Goal: Task Accomplishment & Management: Complete application form

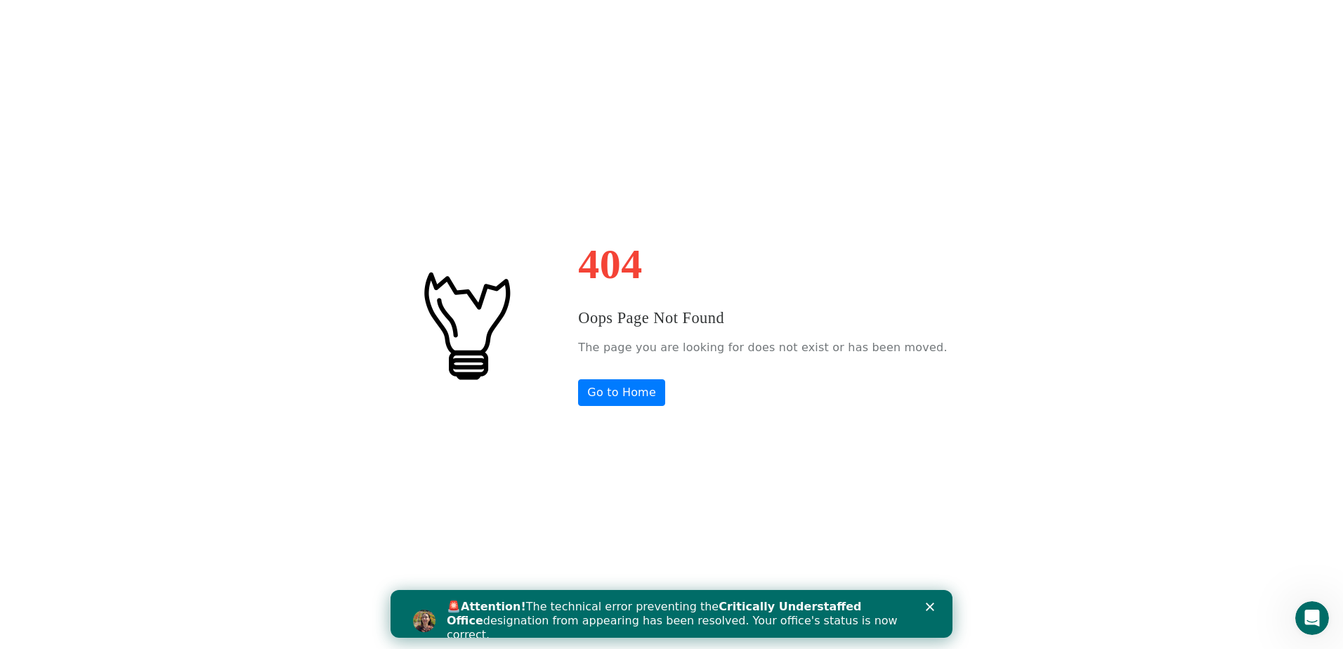
click at [927, 598] on div "🚨 Attention! The technical error preventing the Critically Understaffed Office …" at bounding box center [688, 620] width 483 height 51
click at [930, 607] on polygon "Close" at bounding box center [929, 606] width 8 height 8
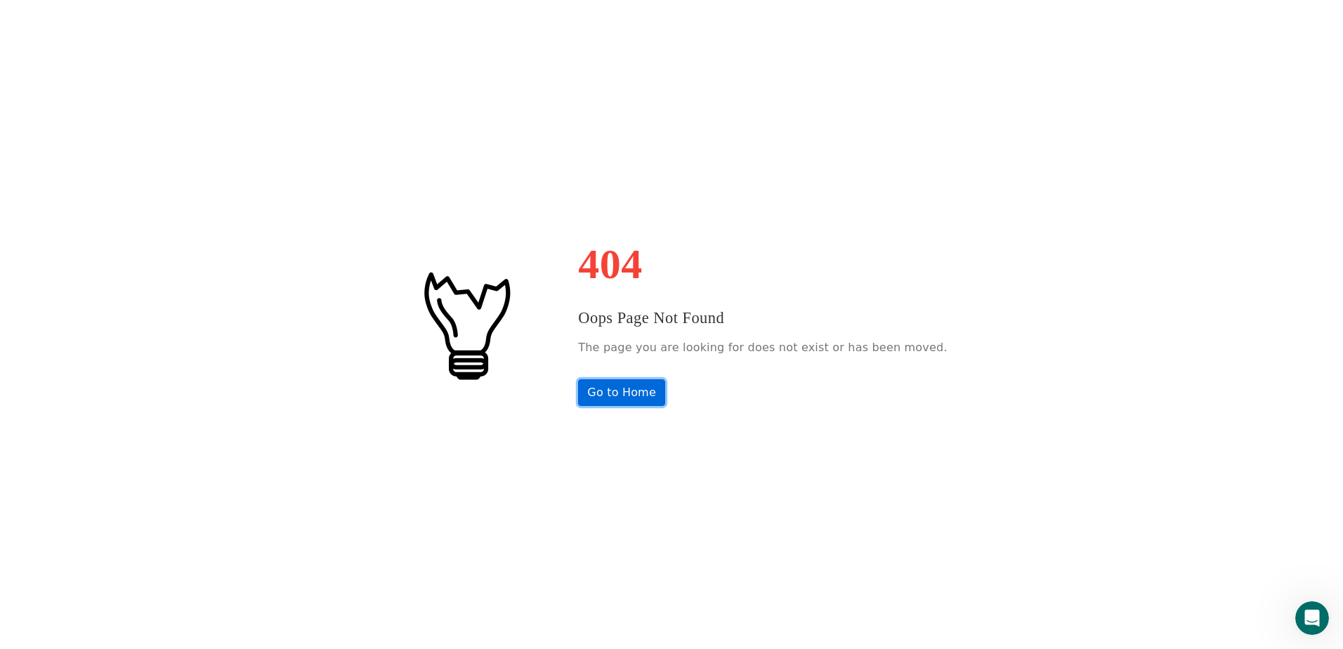
click at [637, 389] on link "Go to Home" at bounding box center [621, 392] width 87 height 27
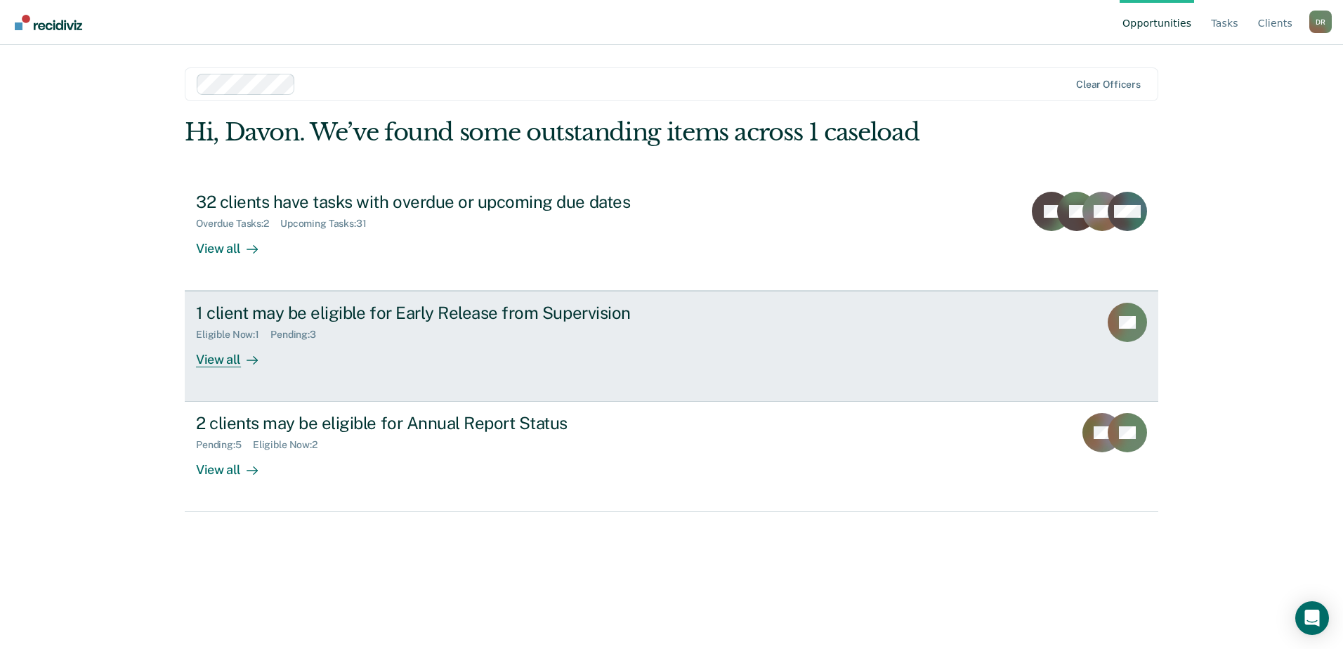
click at [310, 322] on div "1 client may be eligible for Early Release from Supervision" at bounding box center [442, 313] width 493 height 20
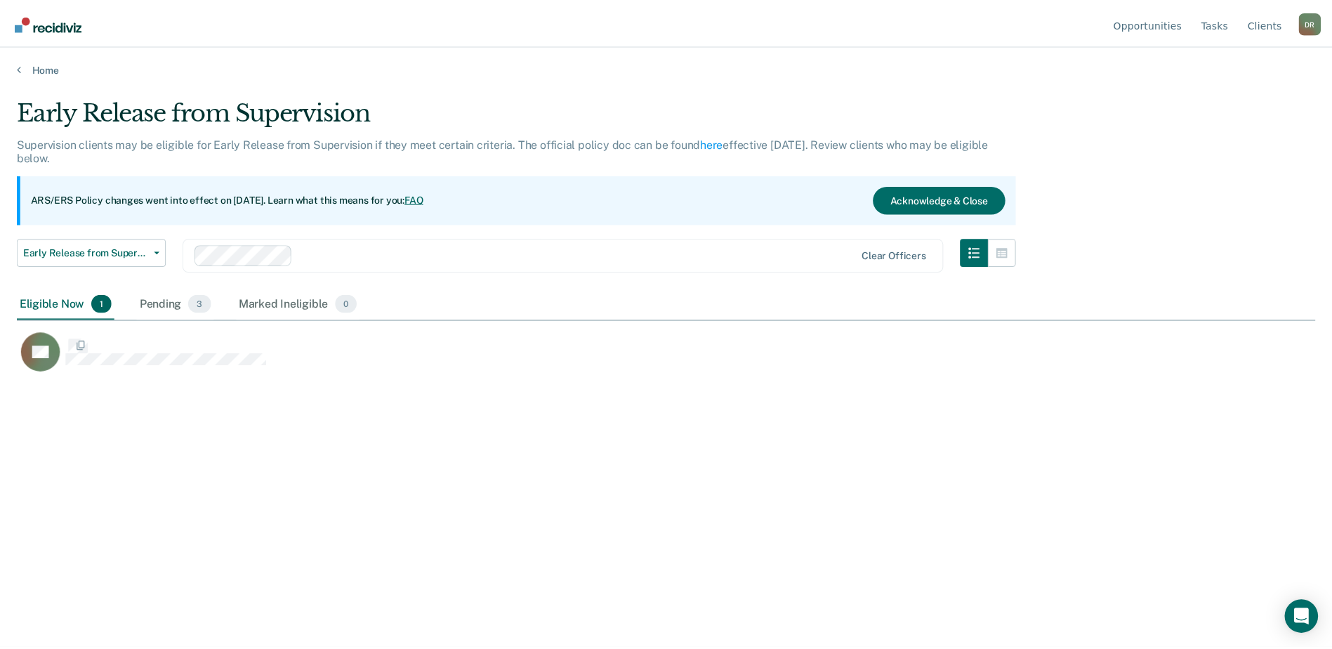
scroll to position [436, 1298]
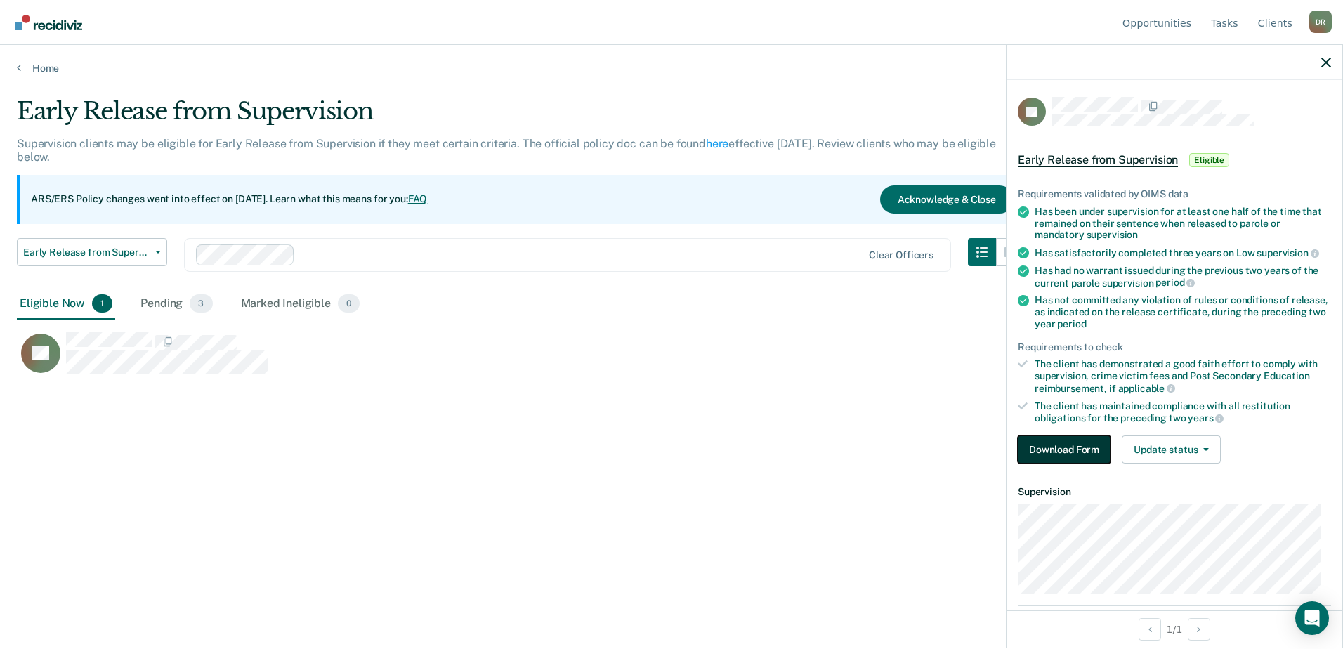
click at [1064, 447] on button "Download Form" at bounding box center [1063, 449] width 93 height 28
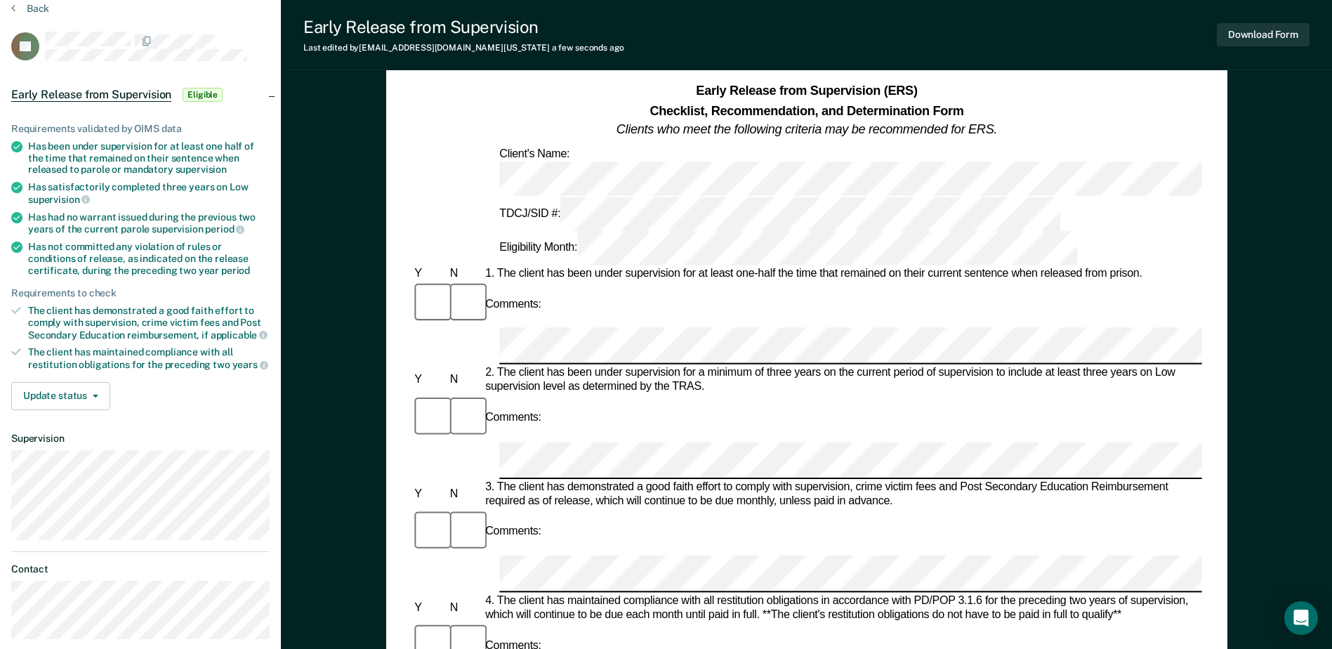
scroll to position [140, 0]
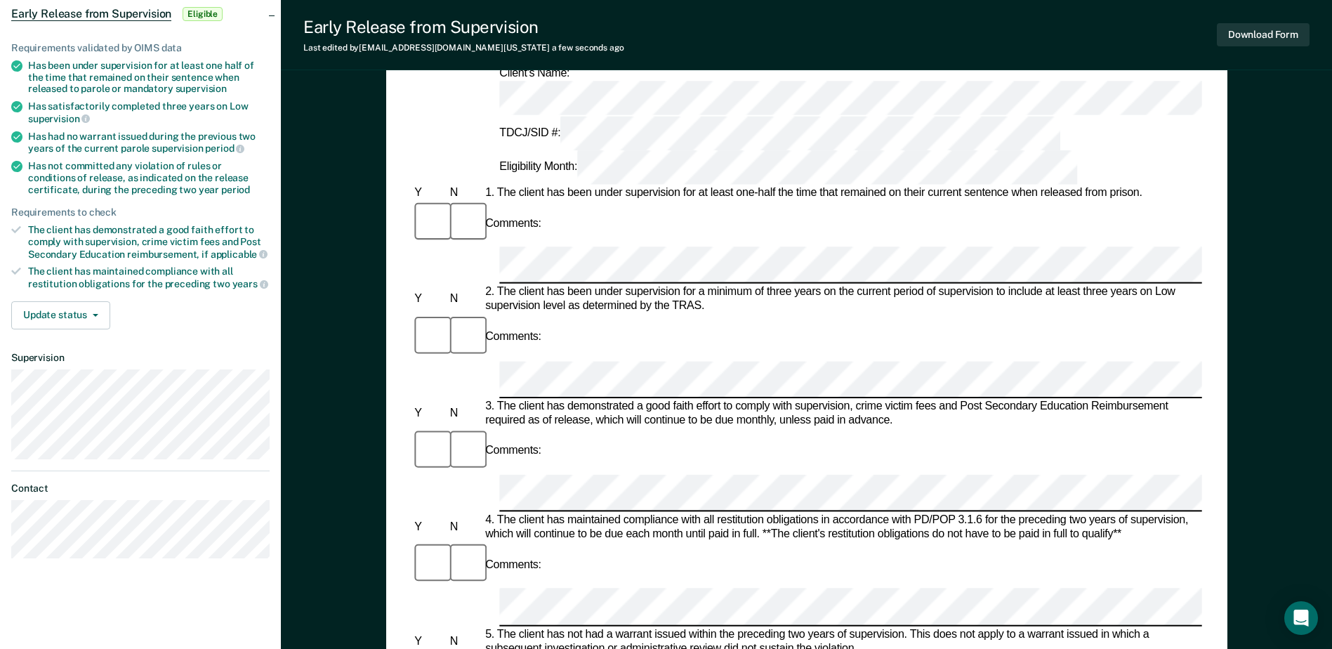
click at [603, 541] on div "Comments:" at bounding box center [806, 564] width 790 height 47
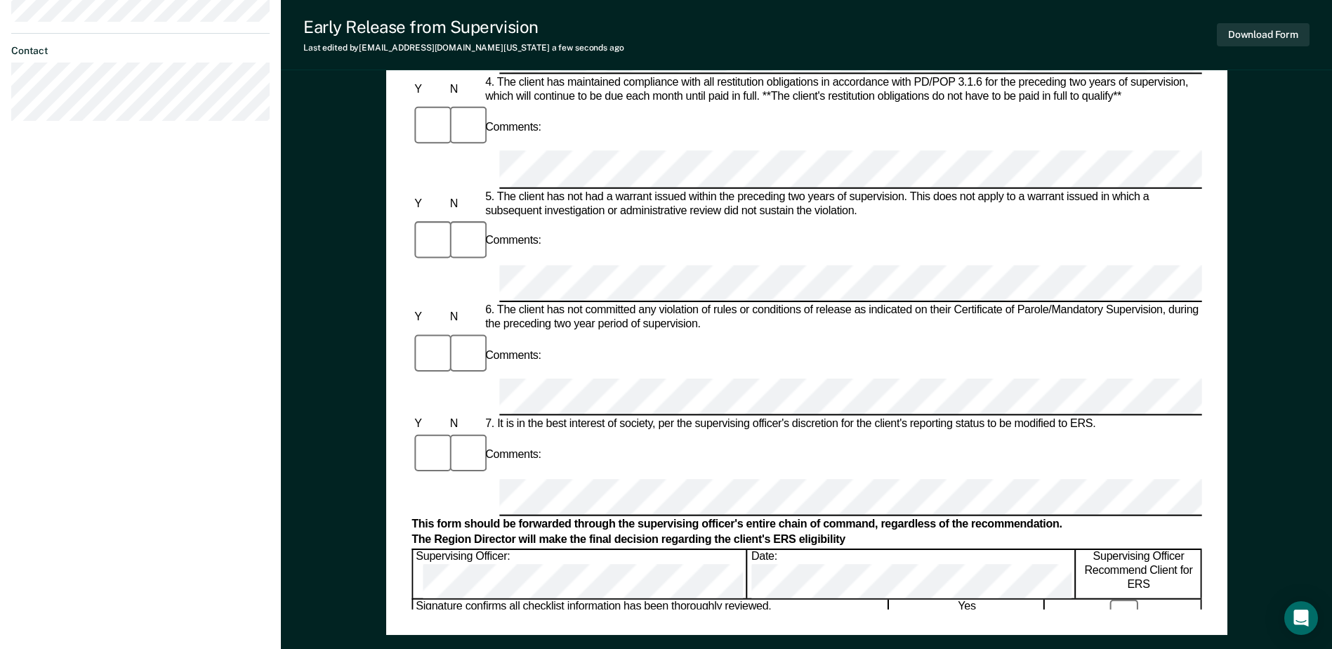
scroll to position [632, 0]
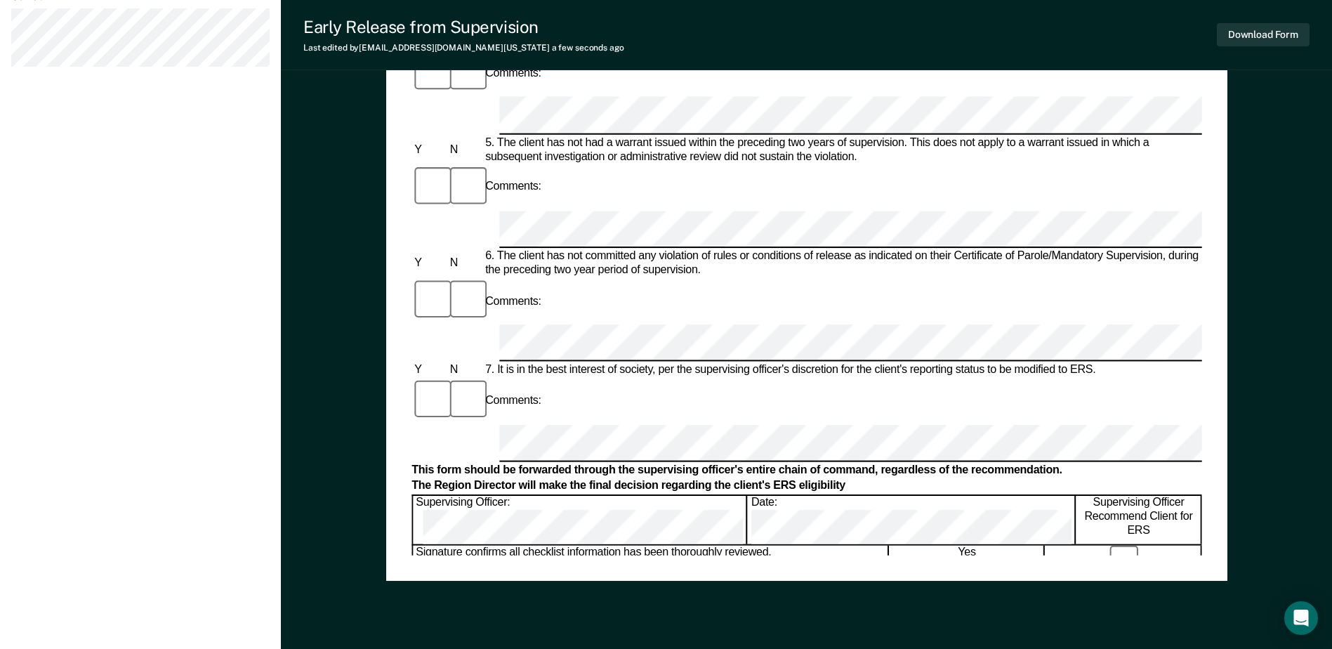
click at [617, 547] on div "Early Release from Supervision (ERS) Checklist, Recommendation, and Determinati…" at bounding box center [806, 32] width 790 height 1045
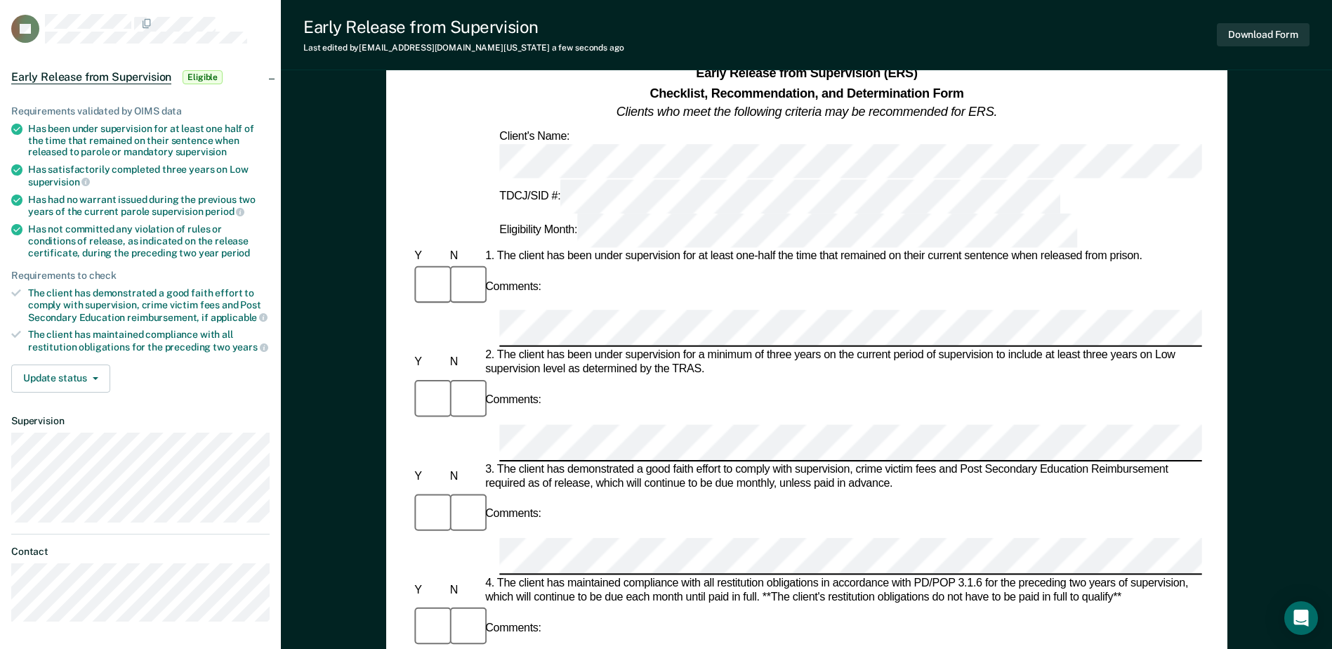
scroll to position [70, 0]
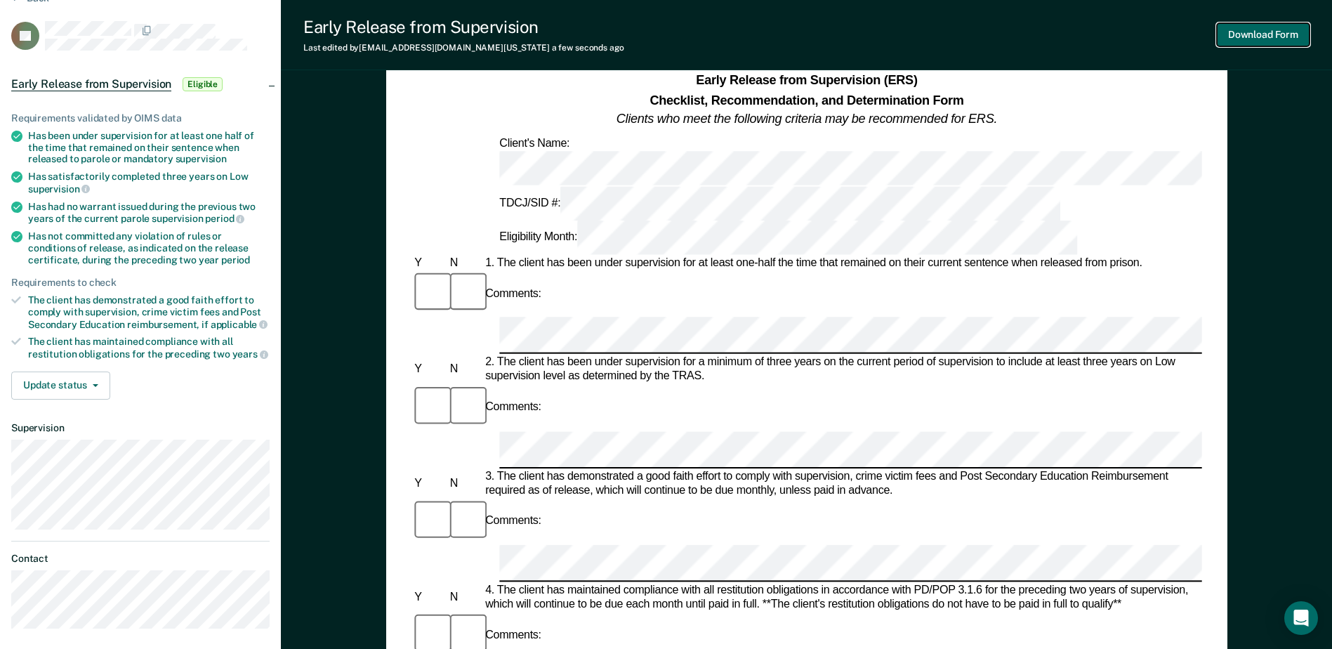
click at [1260, 40] on button "Download Form" at bounding box center [1263, 34] width 93 height 23
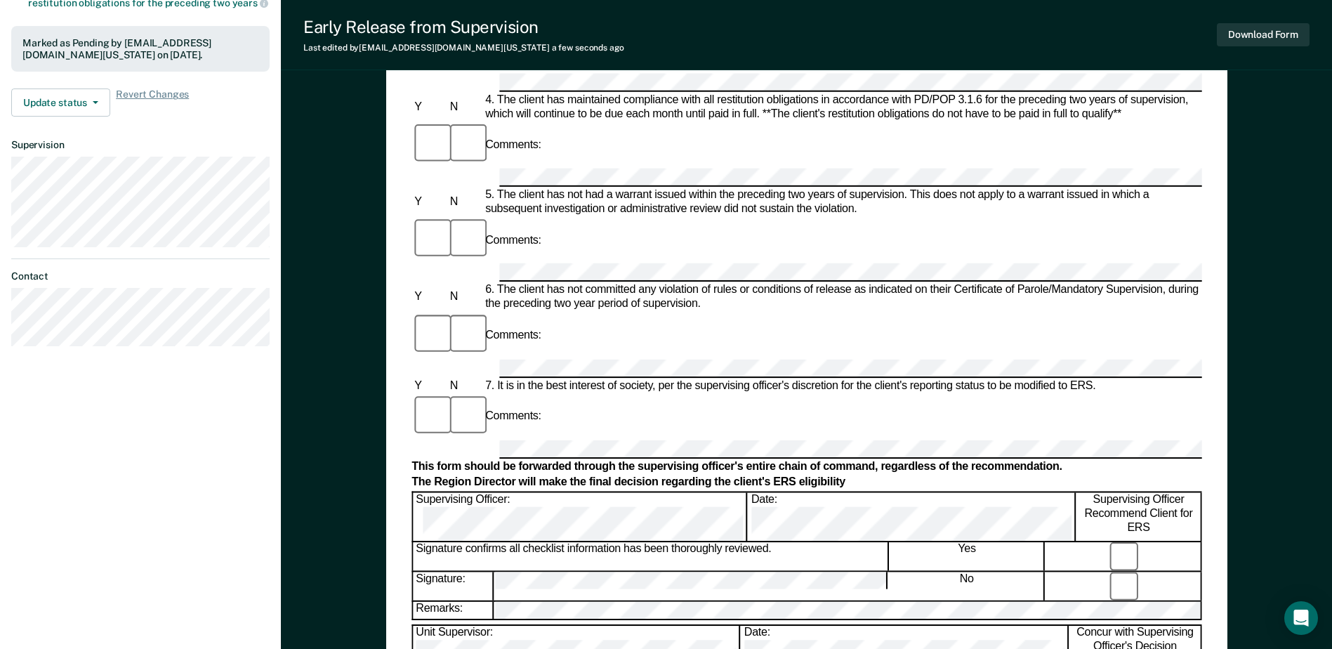
scroll to position [562, 0]
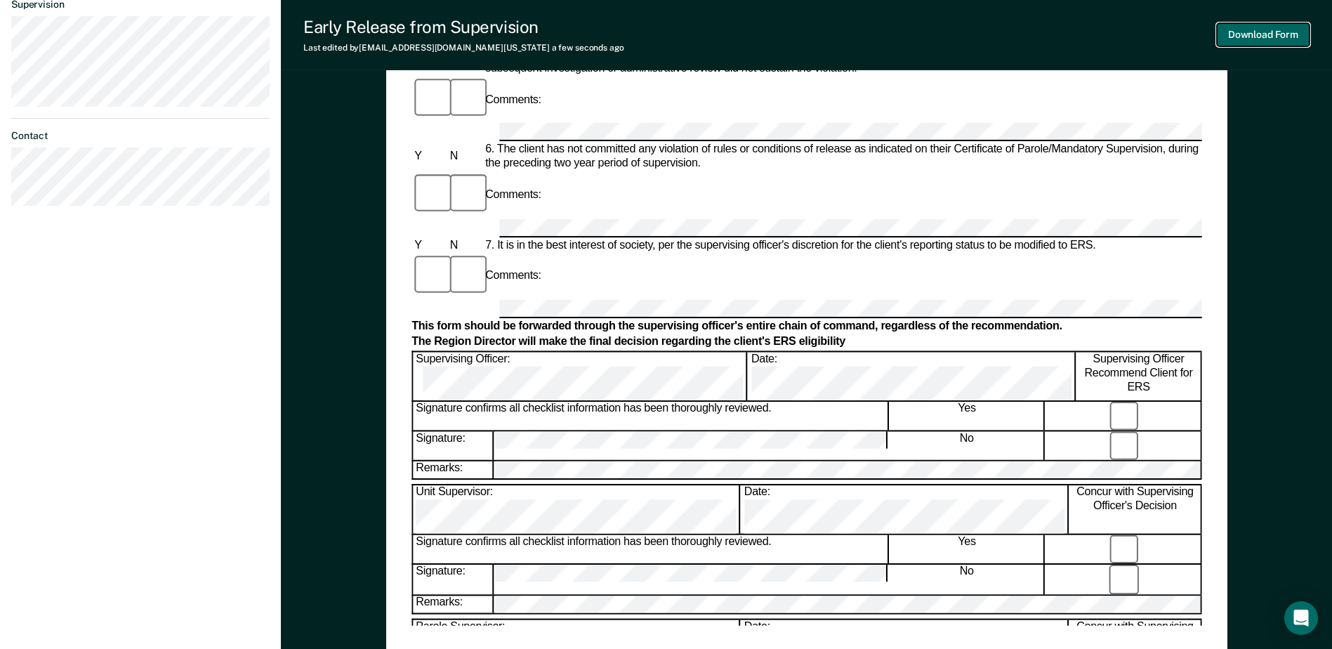
click at [1253, 34] on button "Download Form" at bounding box center [1263, 34] width 93 height 23
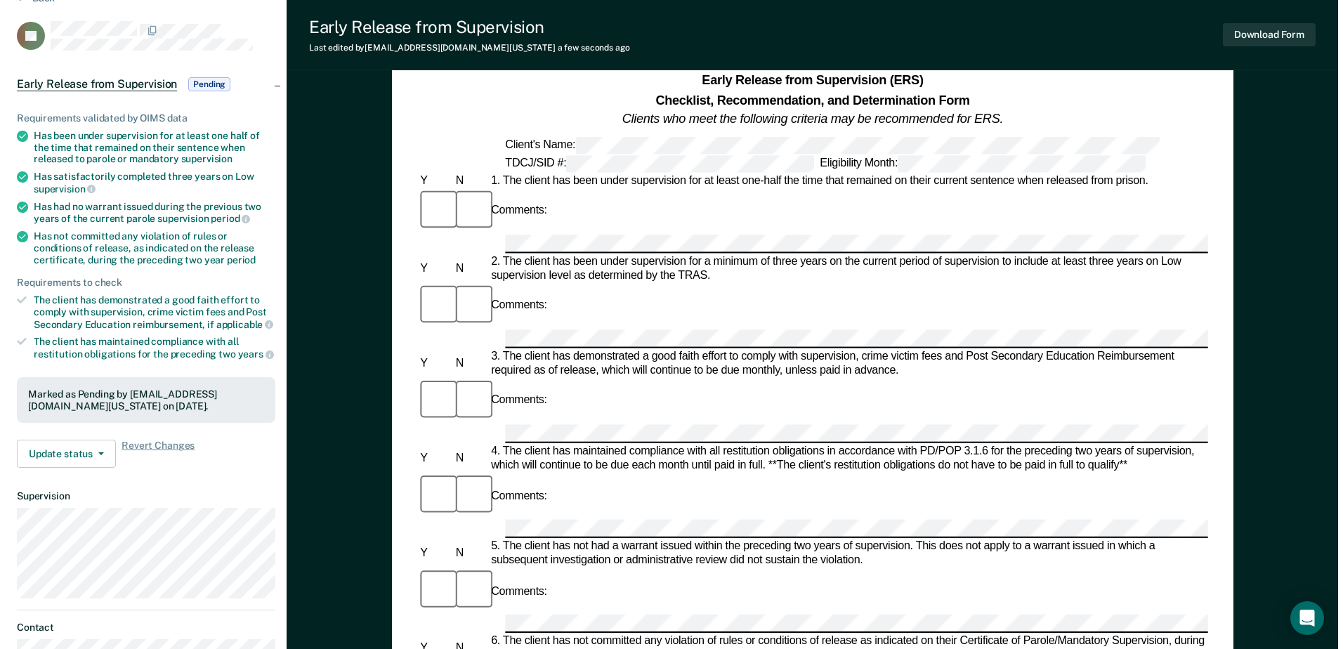
scroll to position [0, 0]
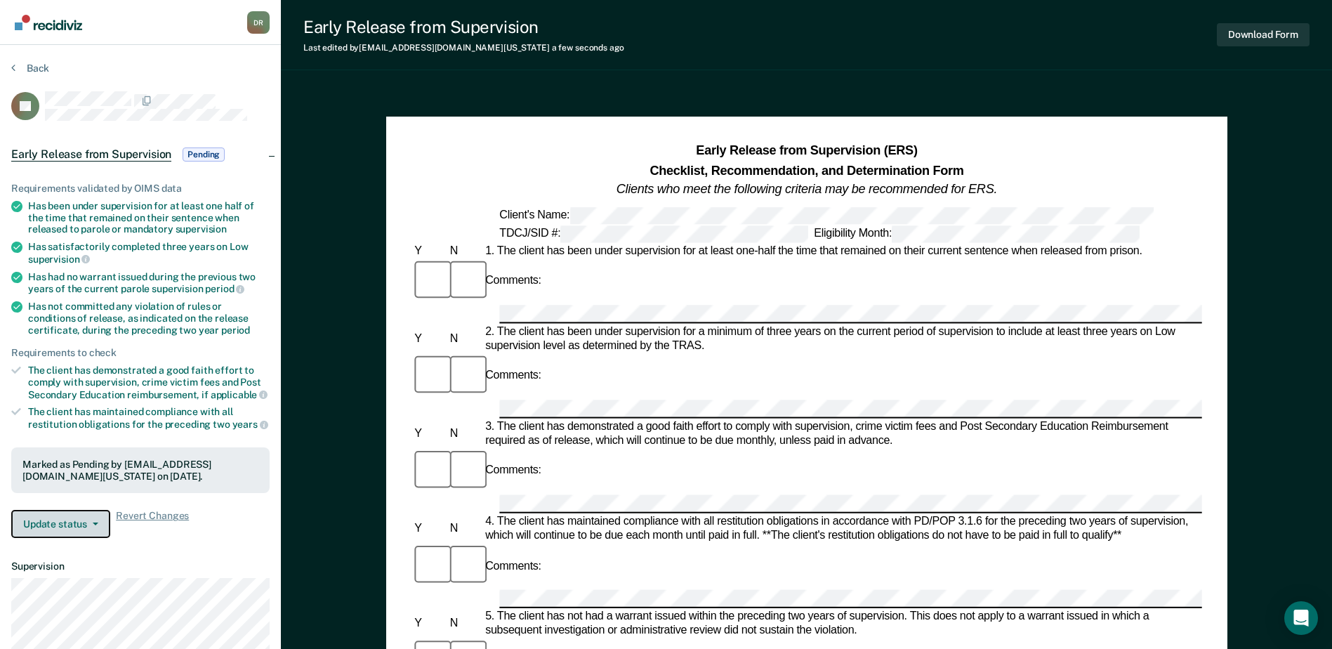
click at [94, 522] on icon "button" at bounding box center [96, 523] width 6 height 3
click at [229, 522] on div "Update status Revert from Pending Mark Ineligible Revert Changes" at bounding box center [140, 524] width 258 height 28
click at [26, 69] on button "Back" at bounding box center [30, 68] width 38 height 13
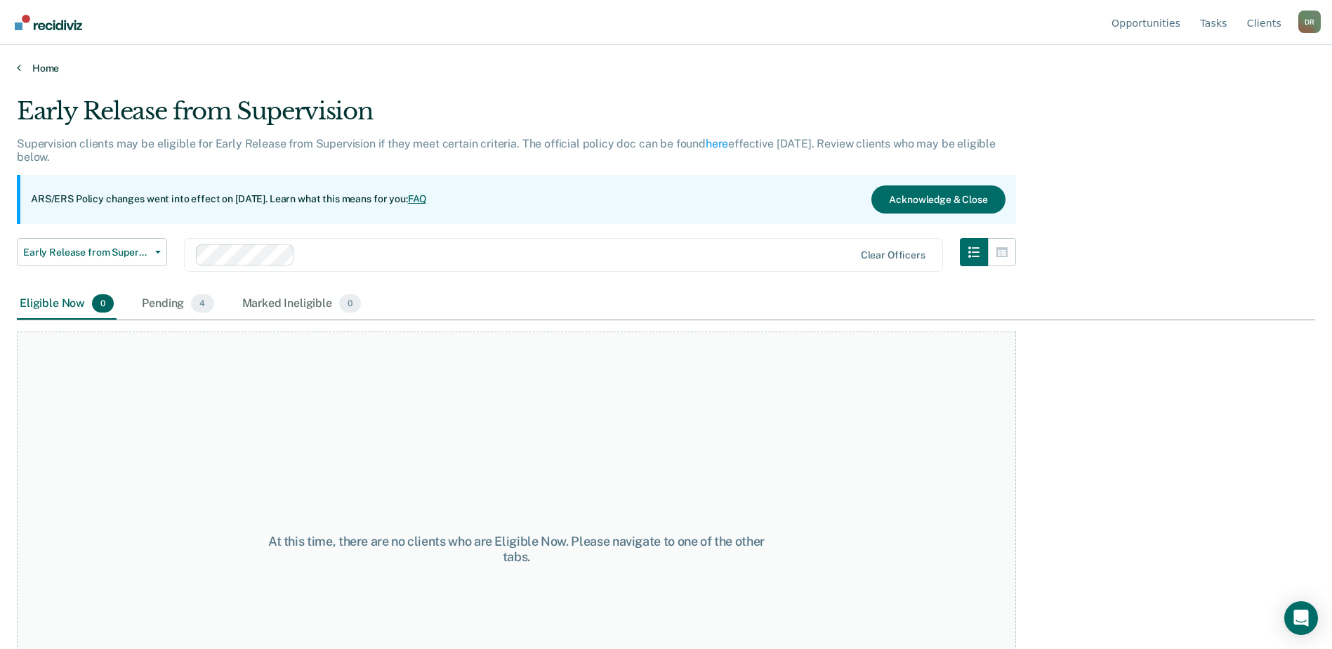
click at [44, 70] on link "Home" at bounding box center [666, 68] width 1298 height 13
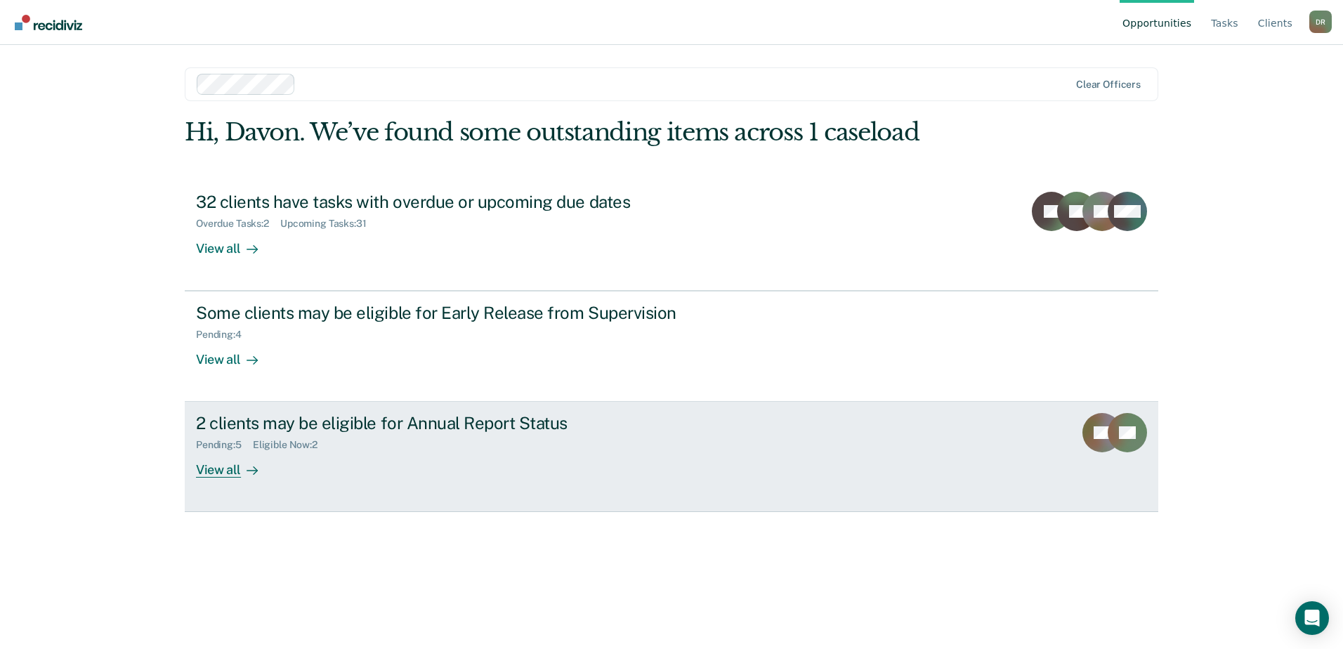
click at [269, 433] on div "Pending : 5 Eligible Now : 2" at bounding box center [442, 442] width 493 height 18
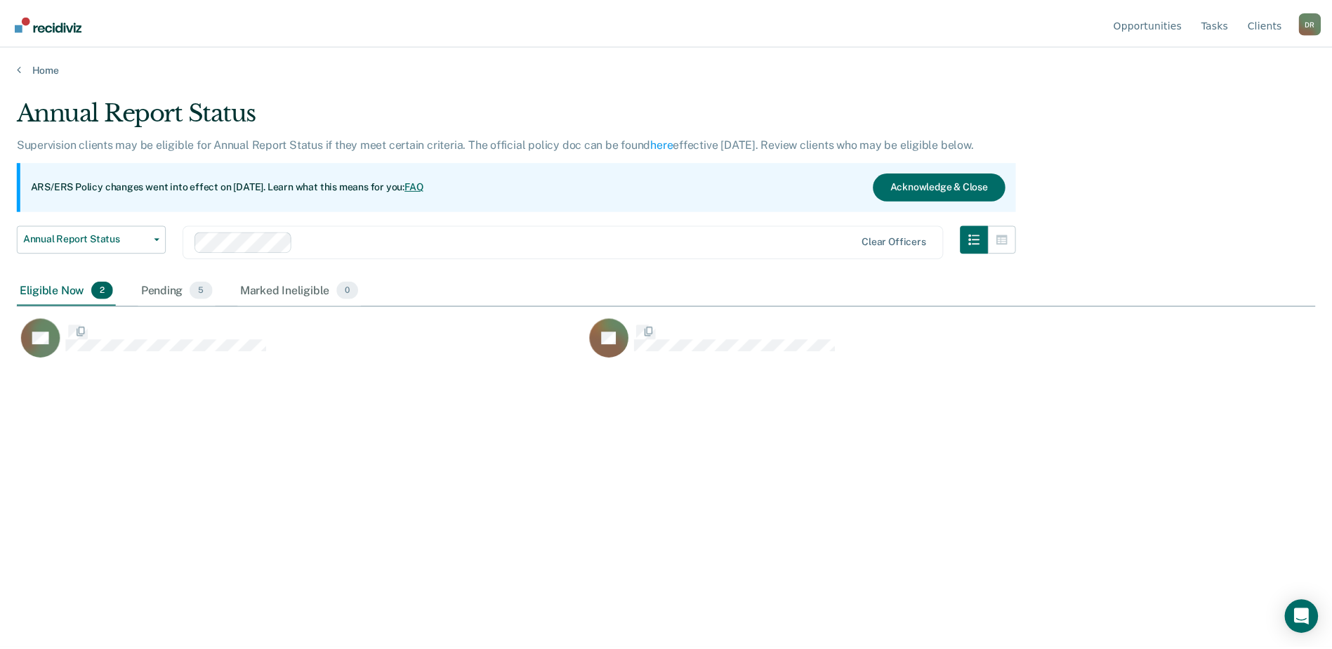
scroll to position [436, 1298]
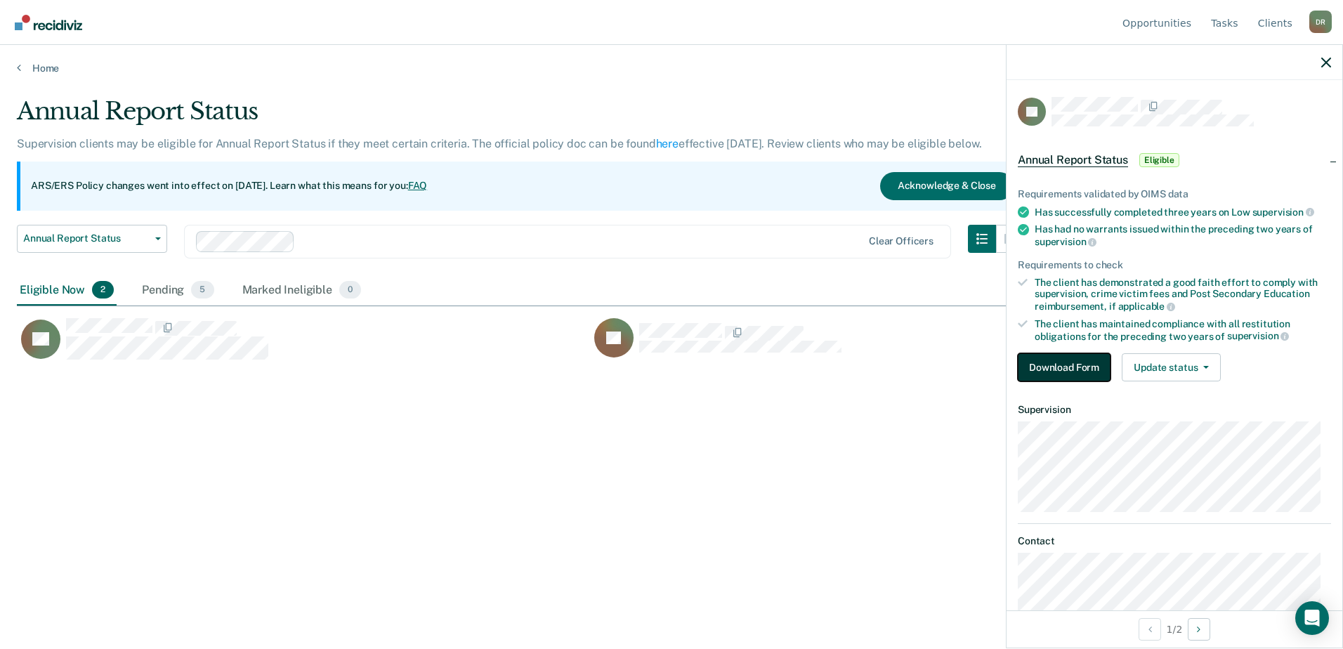
click at [1059, 367] on button "Download Form" at bounding box center [1063, 367] width 93 height 28
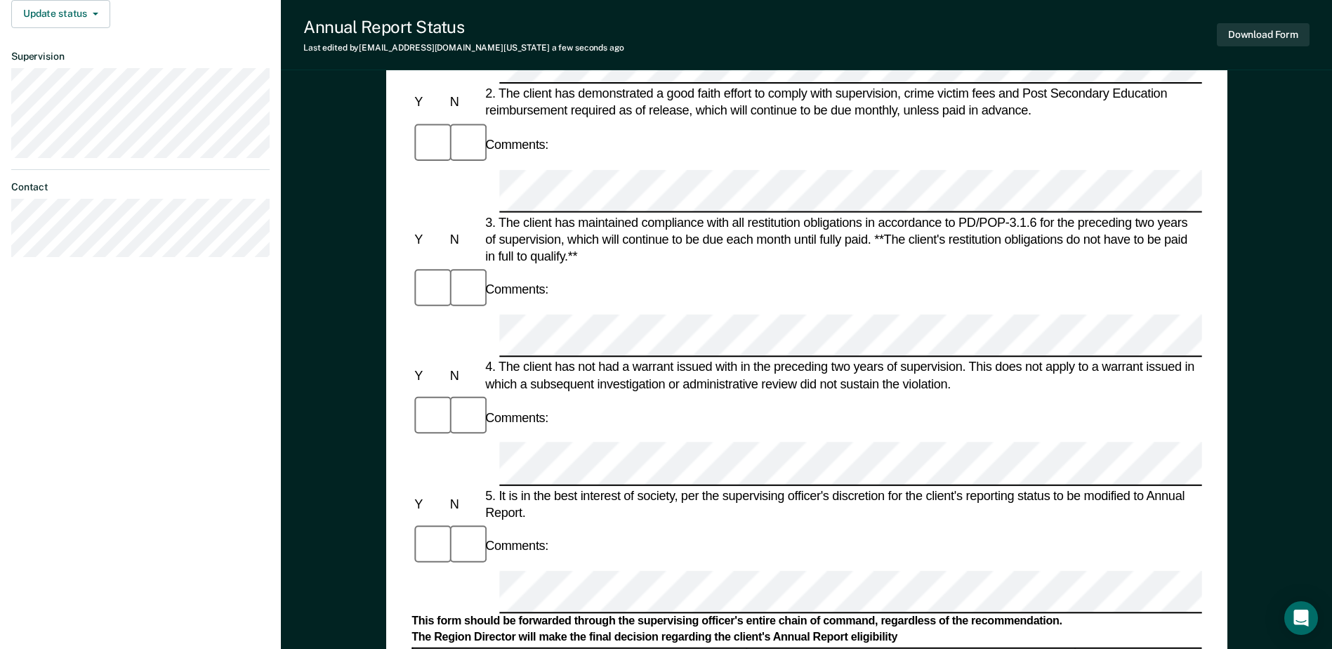
scroll to position [351, 0]
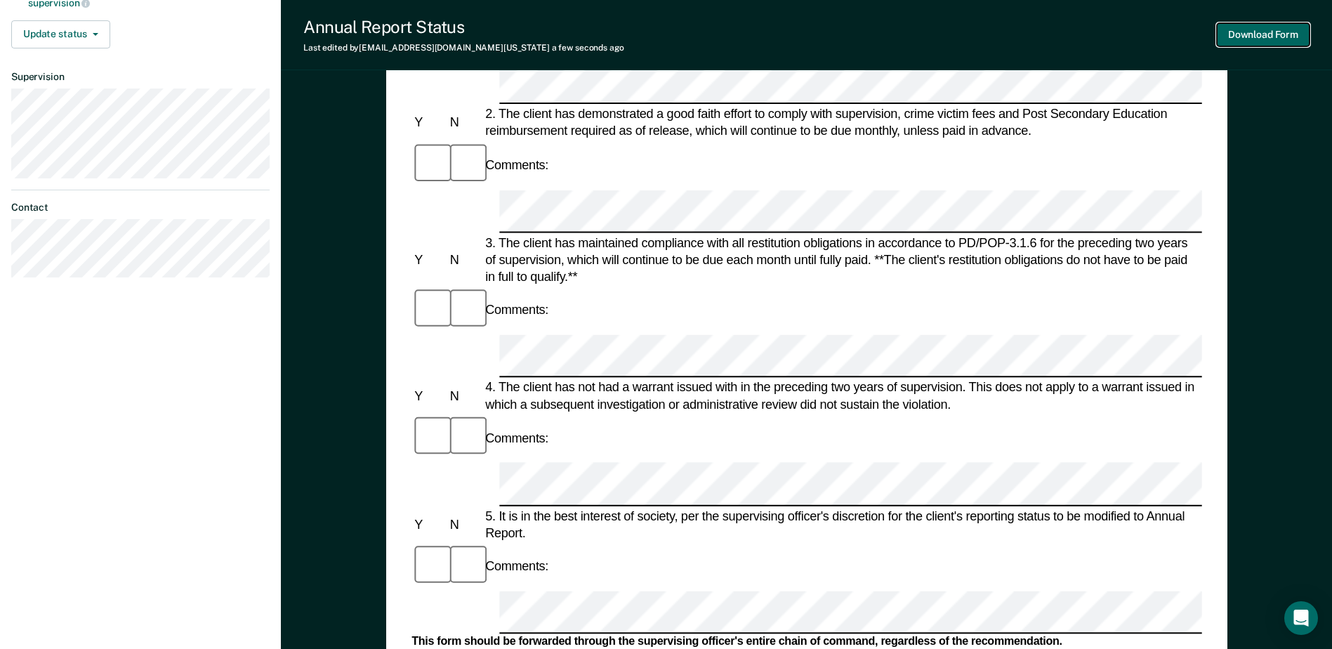
click at [1285, 38] on button "Download Form" at bounding box center [1263, 34] width 93 height 23
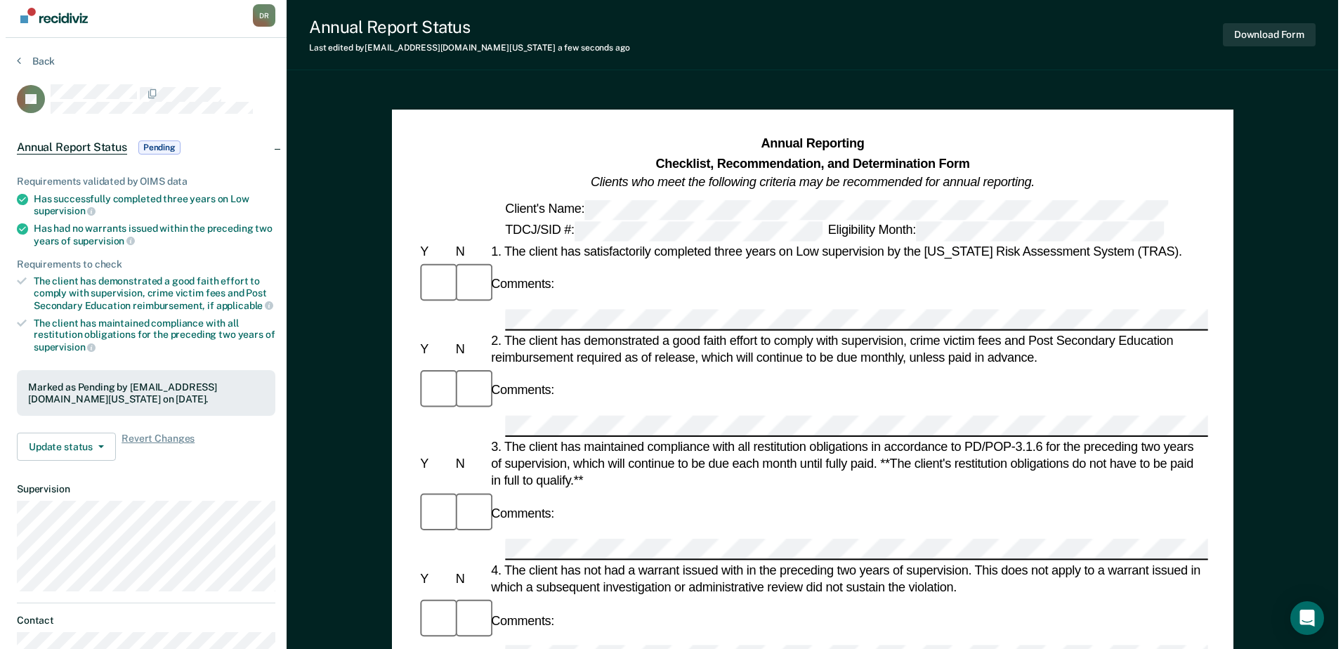
scroll to position [0, 0]
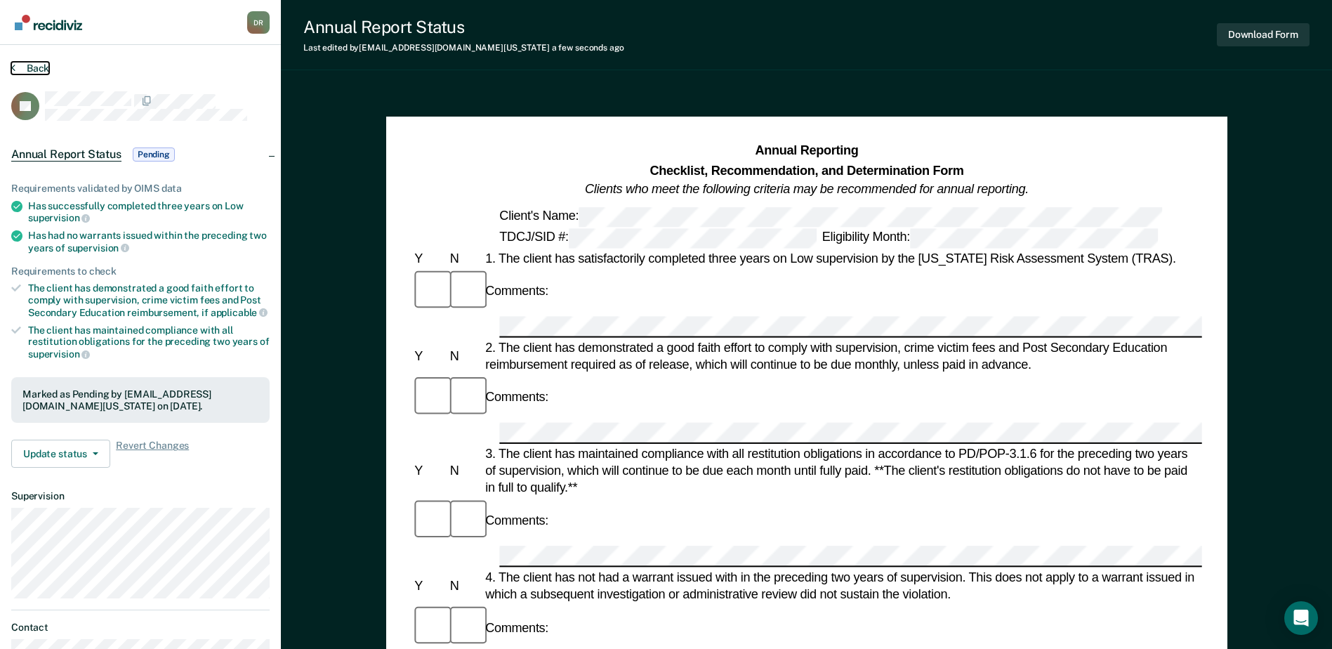
click at [18, 65] on button "Back" at bounding box center [30, 68] width 38 height 13
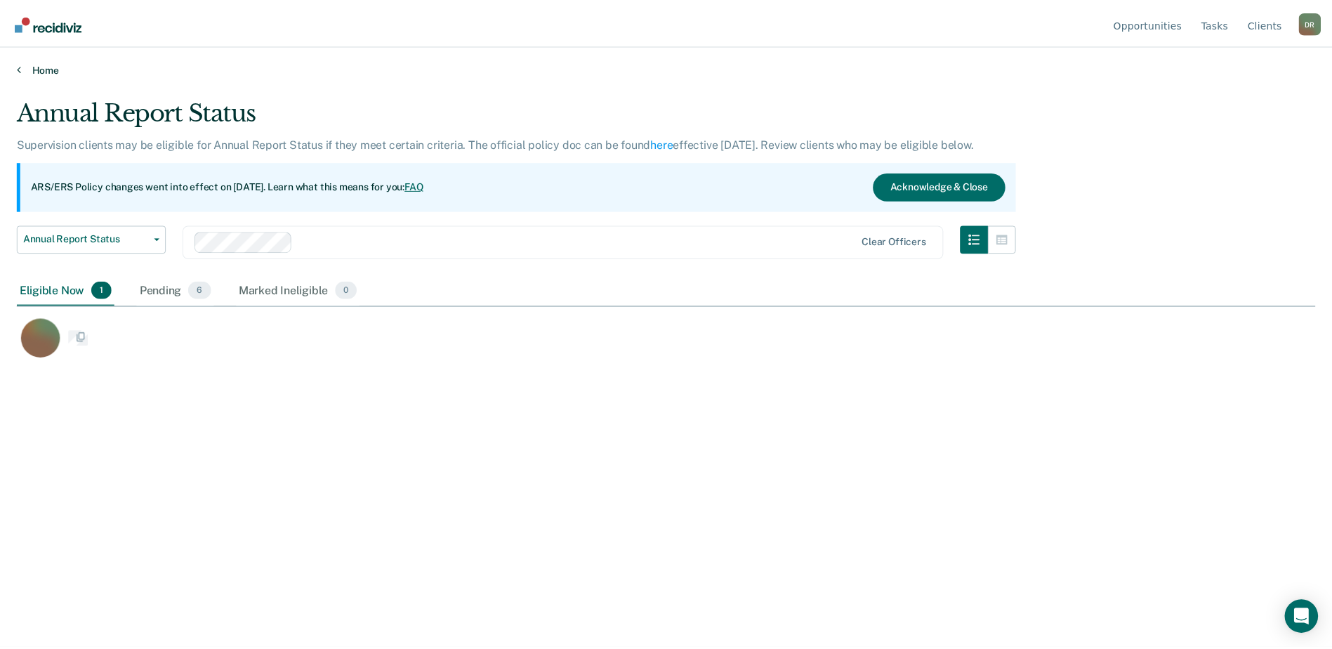
scroll to position [436, 1298]
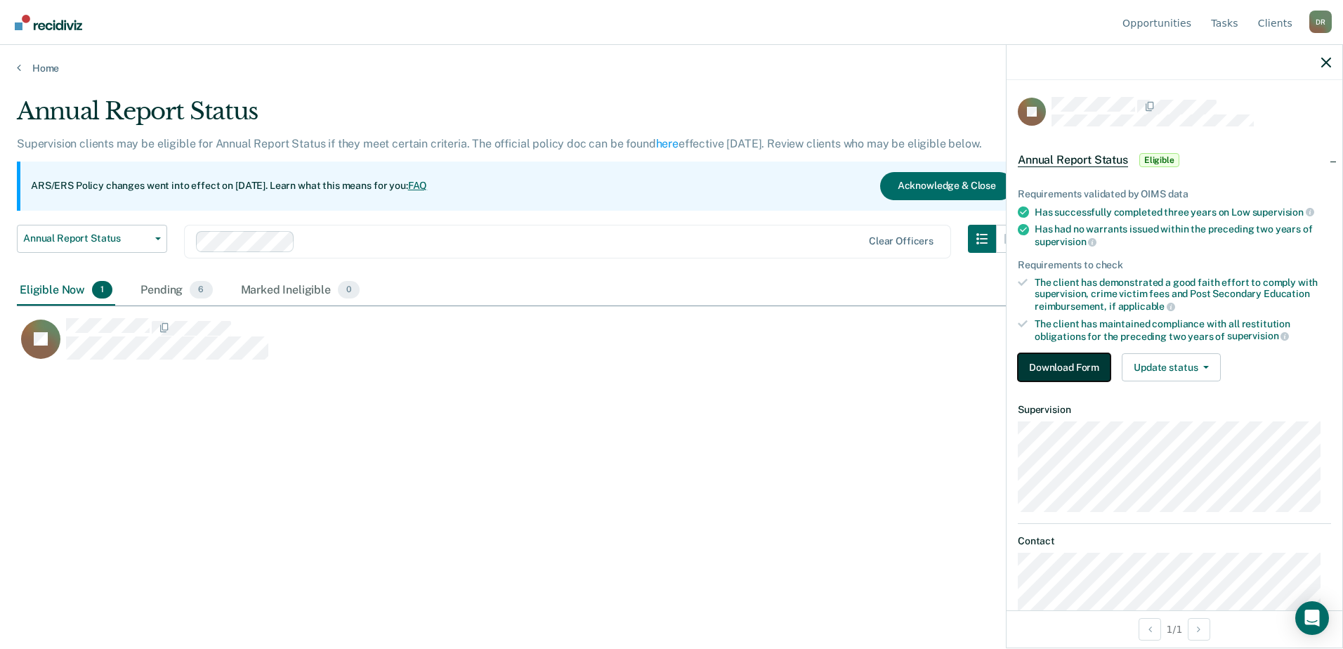
click at [1063, 371] on button "Download Form" at bounding box center [1063, 367] width 93 height 28
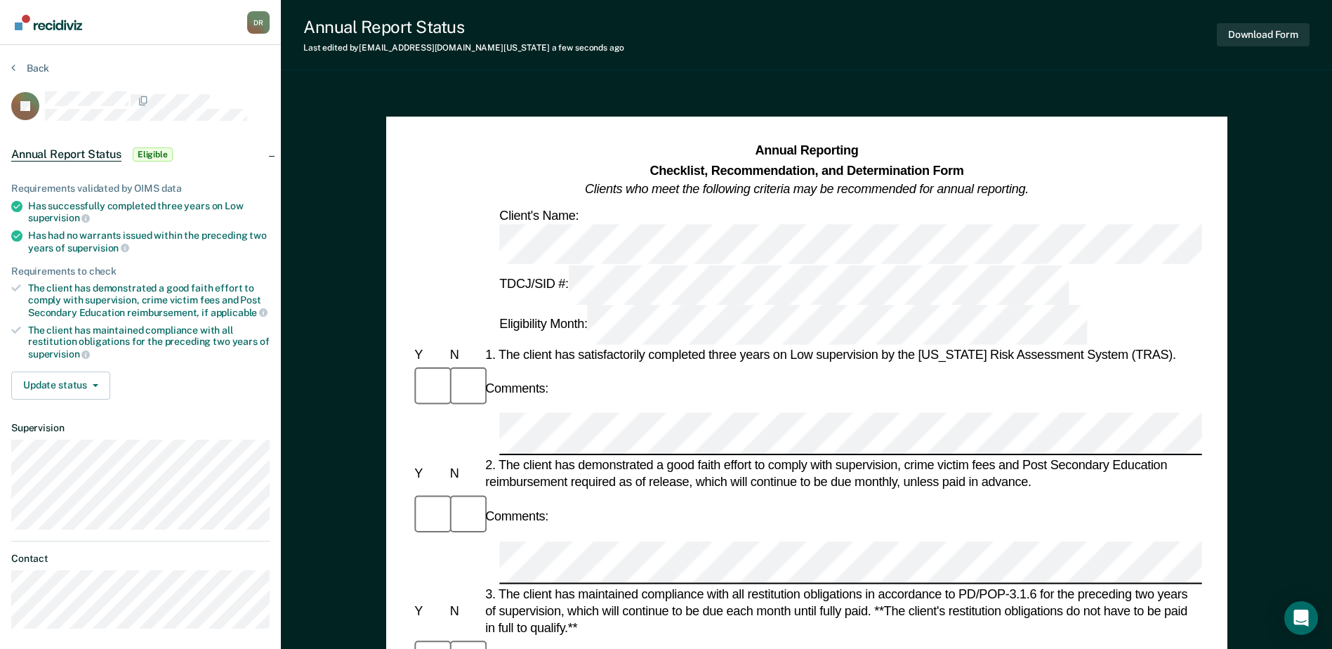
click at [468, 493] on div at bounding box center [464, 516] width 35 height 47
click at [467, 493] on div at bounding box center [464, 516] width 35 height 47
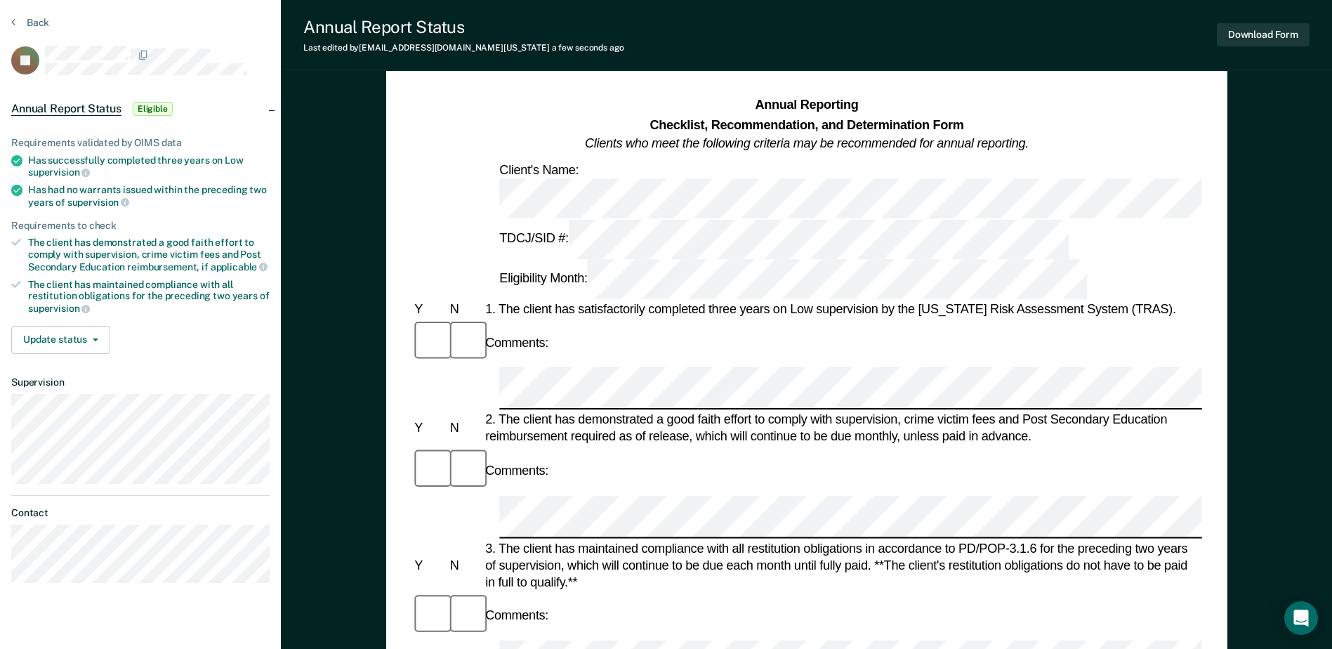
scroll to position [70, 0]
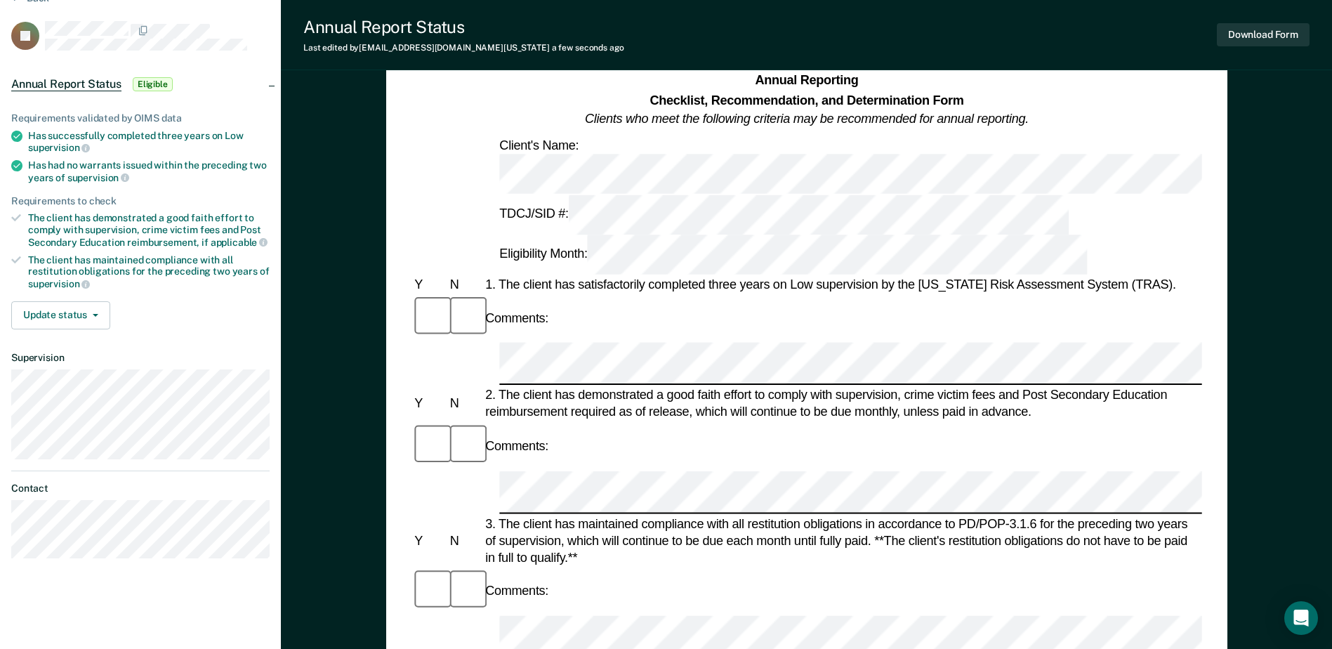
click at [605, 515] on div "3. The client has maintained compliance with all restitution obligations in acc…" at bounding box center [842, 540] width 720 height 51
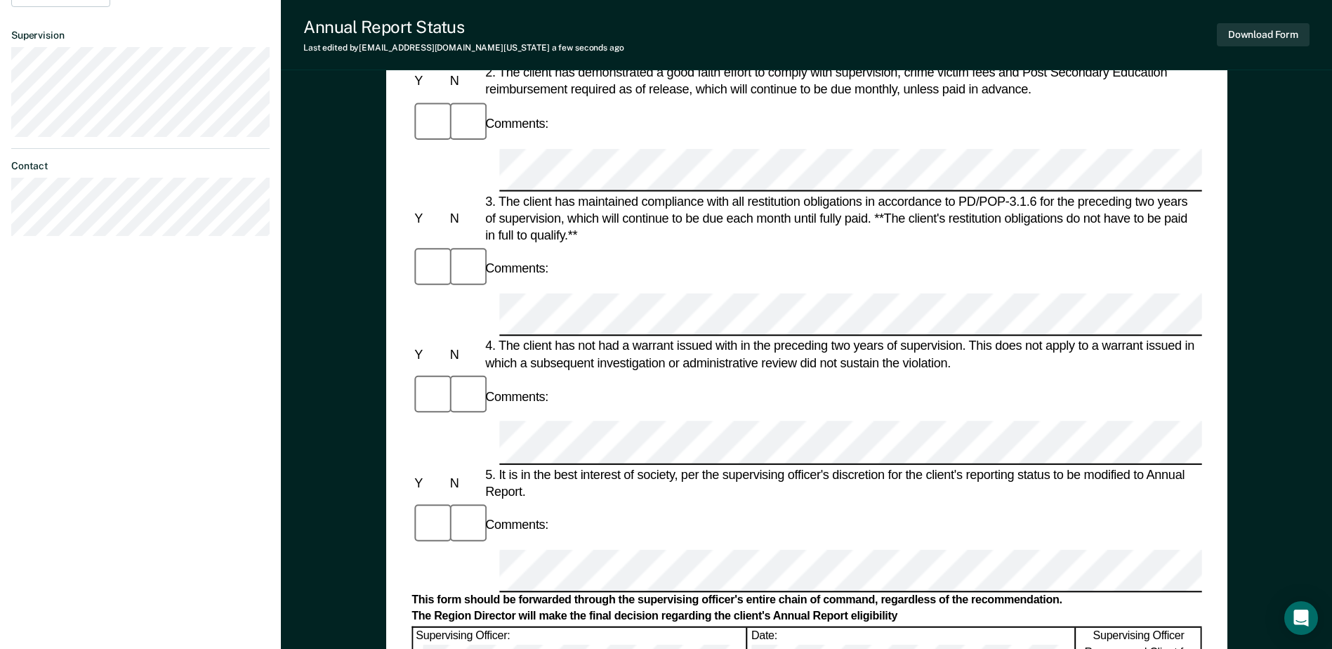
scroll to position [562, 0]
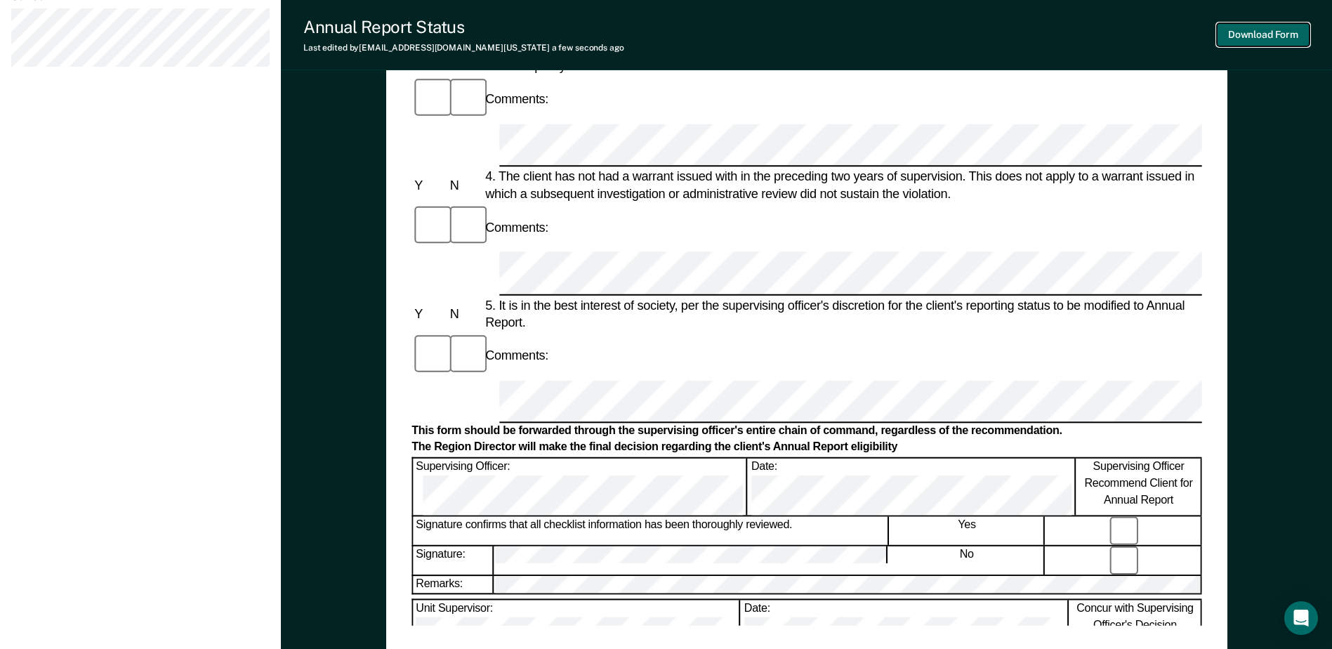
click at [1278, 32] on button "Download Form" at bounding box center [1263, 34] width 93 height 23
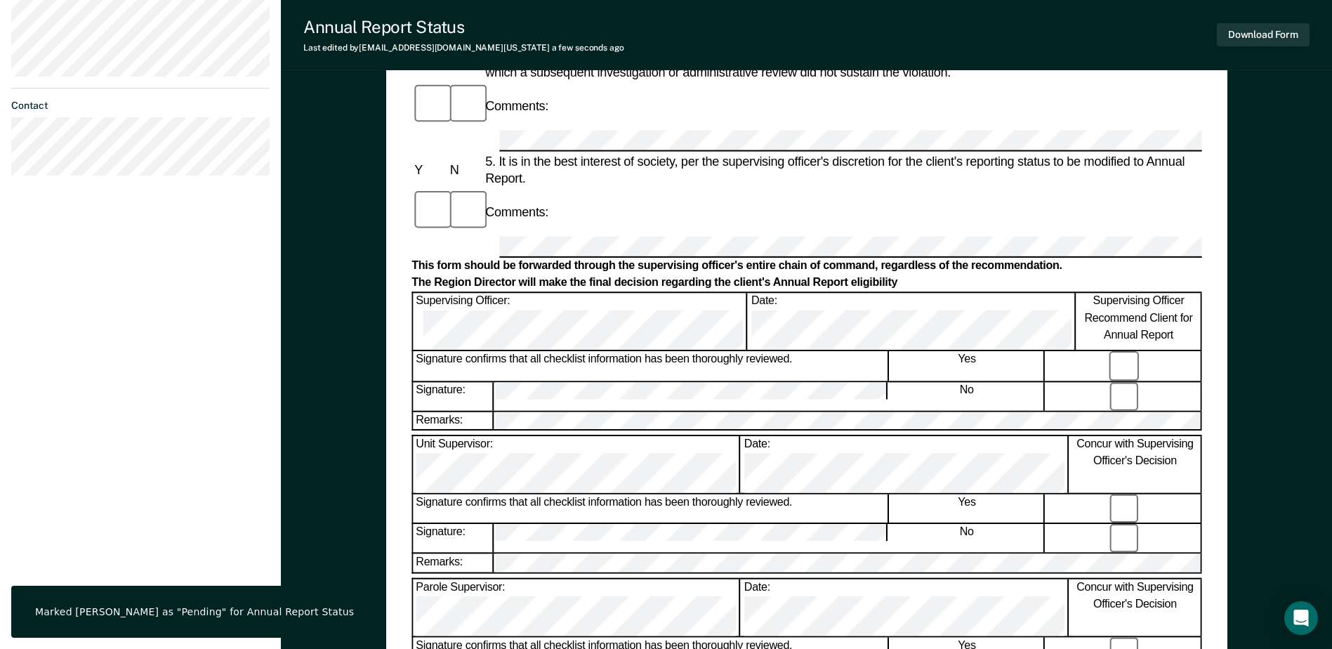
scroll to position [490, 0]
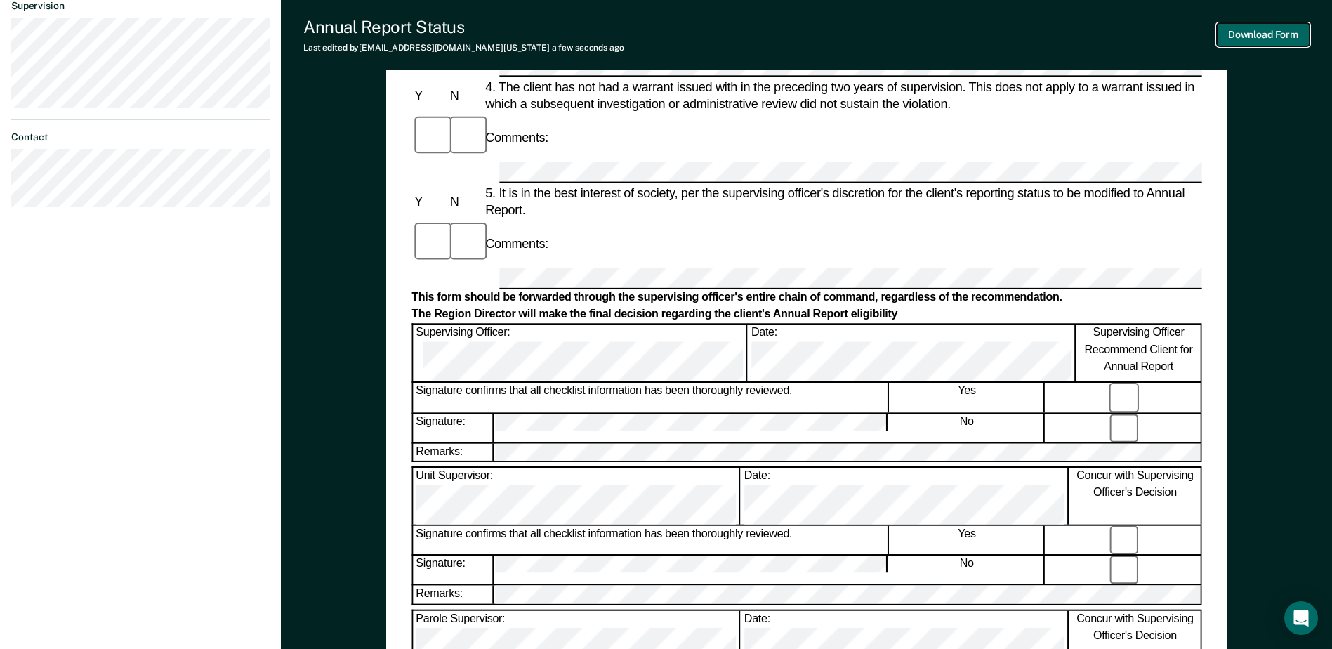
click at [1235, 37] on button "Download Form" at bounding box center [1263, 34] width 93 height 23
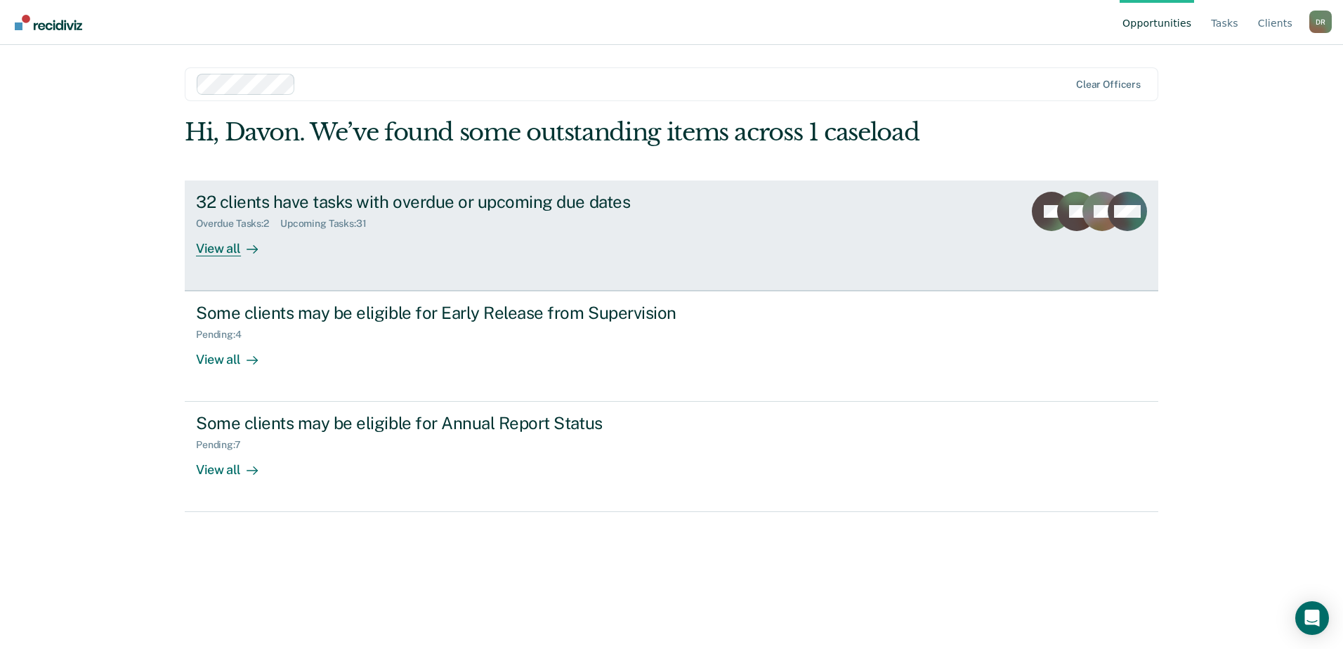
click at [316, 209] on div "32 clients have tasks with overdue or upcoming due dates" at bounding box center [442, 202] width 493 height 20
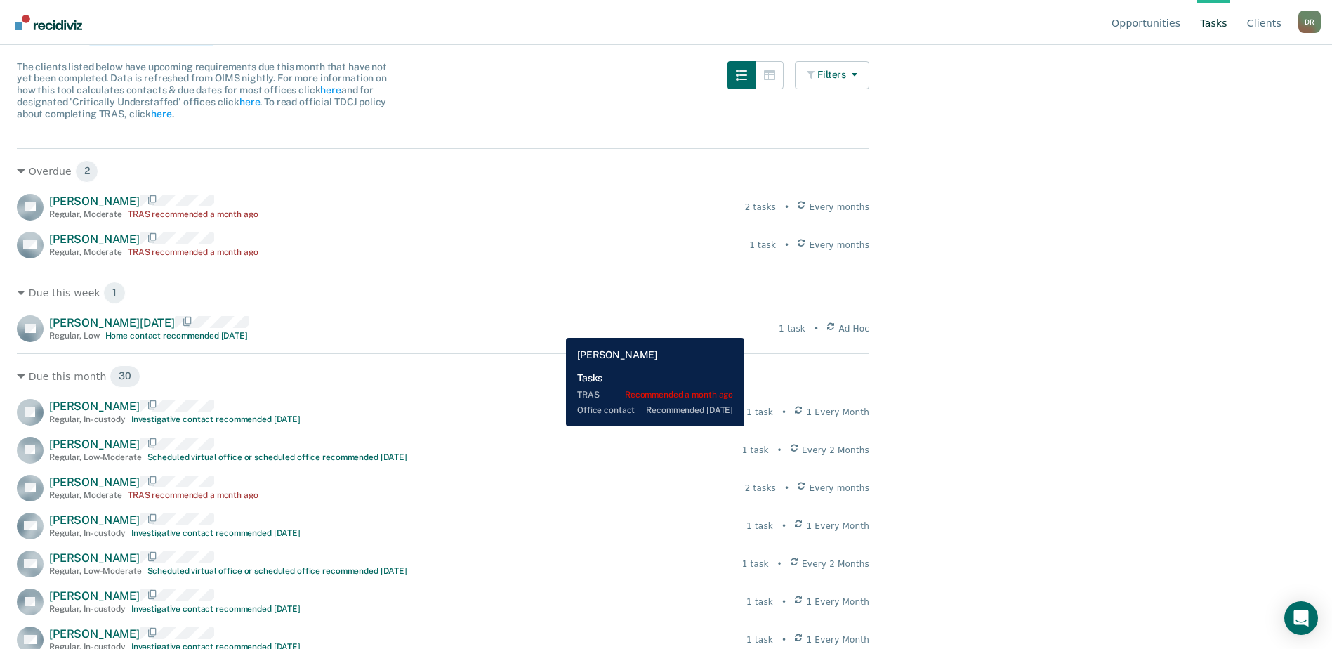
scroll to position [140, 0]
